Goal: Information Seeking & Learning: Learn about a topic

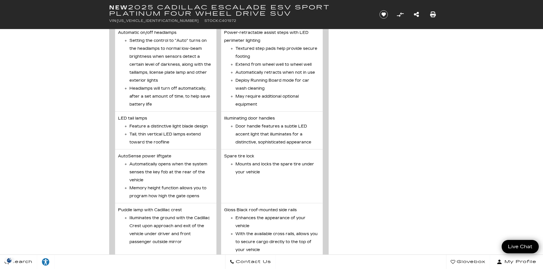
scroll to position [2450, 0]
